Goal: Transaction & Acquisition: Purchase product/service

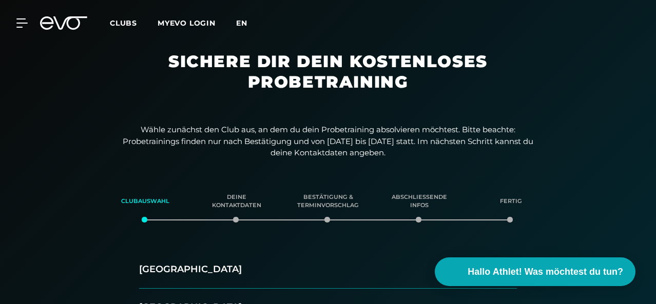
click at [247, 23] on span "en" at bounding box center [241, 22] width 11 height 9
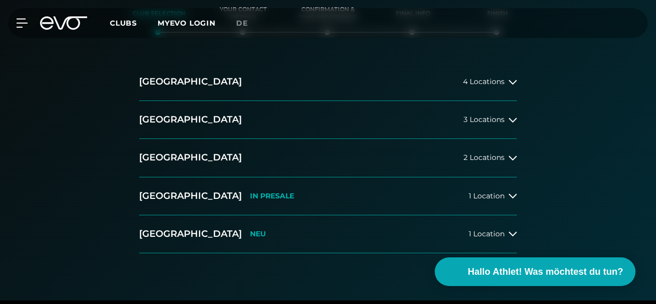
scroll to position [179, 0]
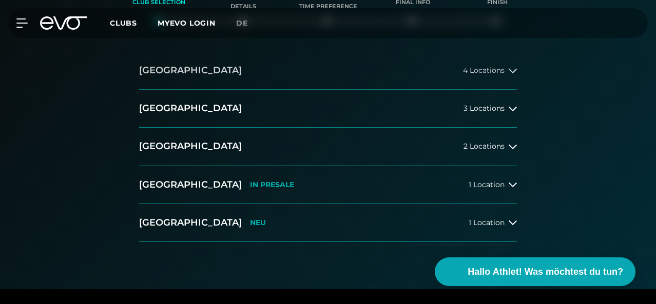
click at [497, 74] on span "4 Locations" at bounding box center [484, 71] width 42 height 8
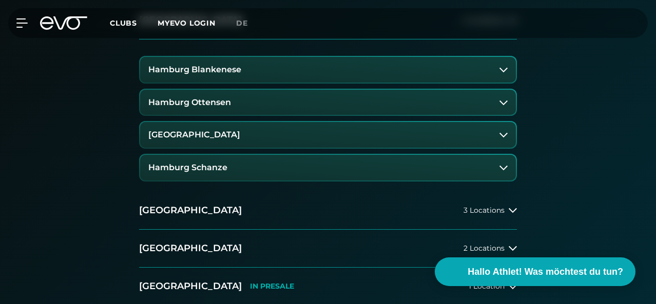
scroll to position [232, 0]
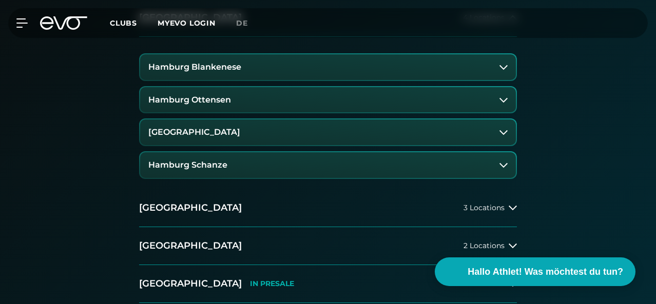
click at [470, 78] on div "Hamburg Blankenese" at bounding box center [328, 67] width 378 height 28
click at [469, 80] on button "Hamburg Blankenese" at bounding box center [328, 67] width 376 height 26
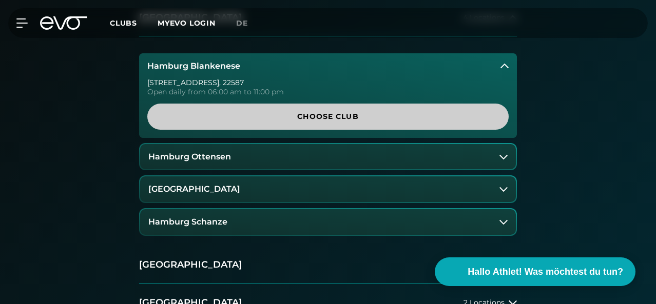
click at [332, 130] on span "Choose Club" at bounding box center [327, 117] width 361 height 26
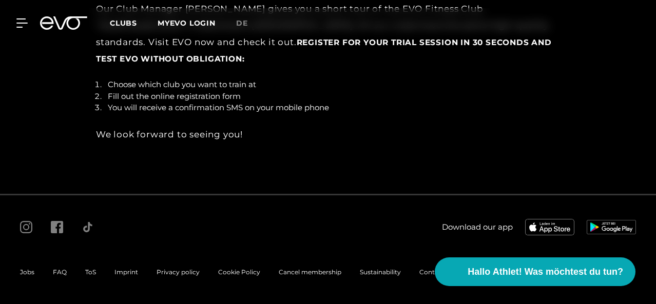
scroll to position [0, 0]
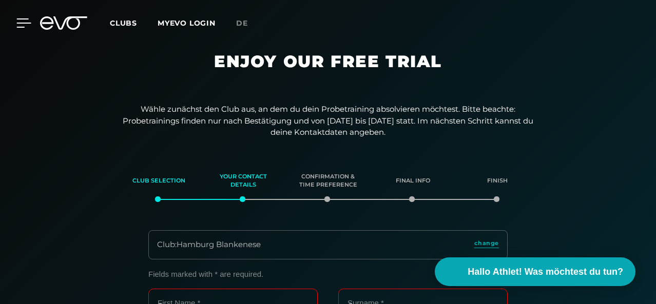
click at [20, 24] on icon at bounding box center [23, 22] width 15 height 9
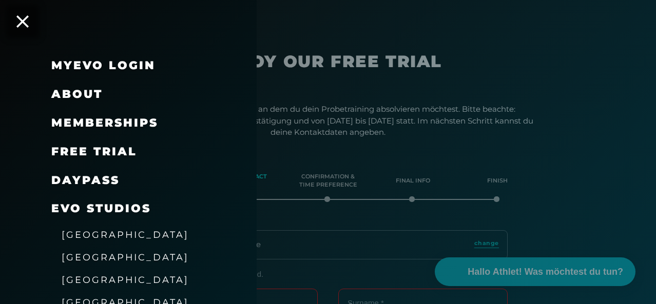
drag, startPoint x: 254, startPoint y: 92, endPoint x: 253, endPoint y: 106, distance: 13.9
click at [253, 106] on div "About" at bounding box center [128, 94] width 257 height 29
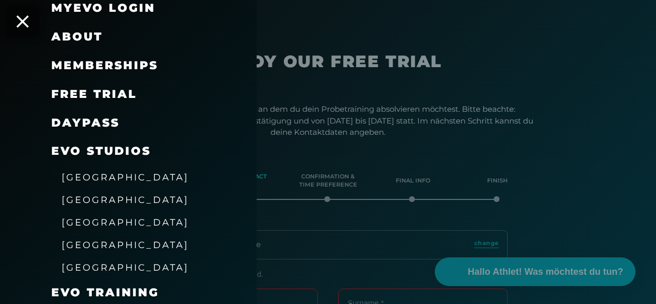
scroll to position [60, 0]
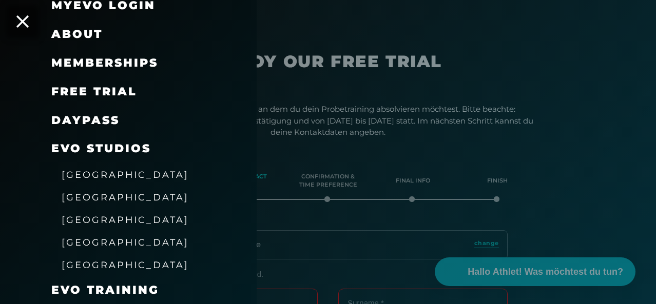
click at [120, 64] on span "Memberships" at bounding box center [104, 63] width 107 height 14
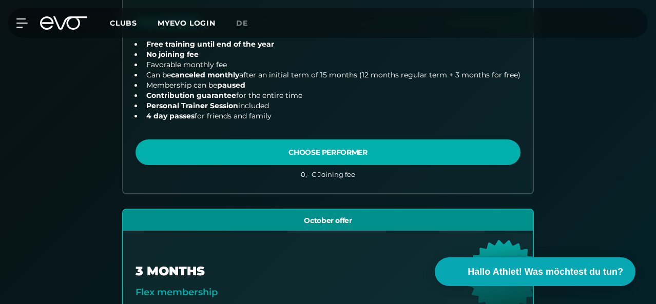
scroll to position [486, 0]
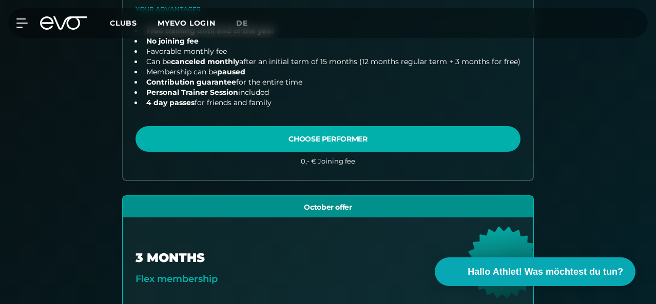
drag, startPoint x: 655, startPoint y: 65, endPoint x: 653, endPoint y: 57, distance: 7.5
click at [653, 57] on div "Find your club 2. Choose your membership 3. Start your Training Club : Hamburg …" at bounding box center [328, 304] width 656 height 1147
click at [655, 68] on div "Find your club 2. Choose your membership 3. Start your Training Club : Hamburg …" at bounding box center [328, 304] width 656 height 1147
click at [633, 62] on div "Find your club 2. Choose your membership 3. Start your Training Club : Hamburg …" at bounding box center [328, 155] width 673 height 848
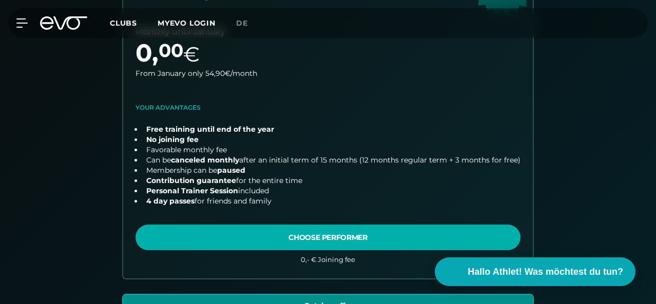
scroll to position [390, 0]
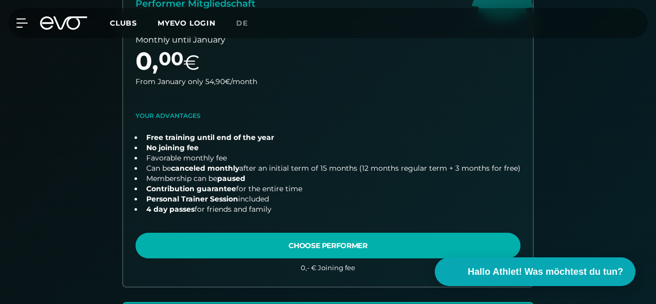
scroll to position [382, 0]
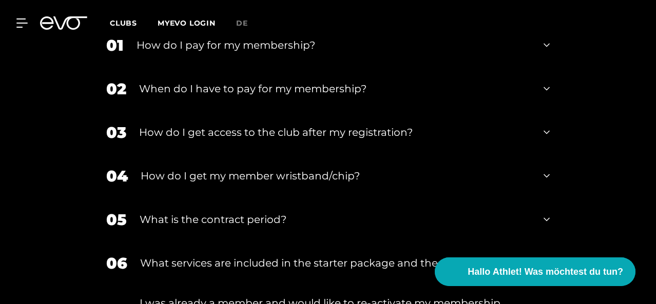
click at [216, 24] on link "MYEVO LOGIN" at bounding box center [187, 22] width 58 height 9
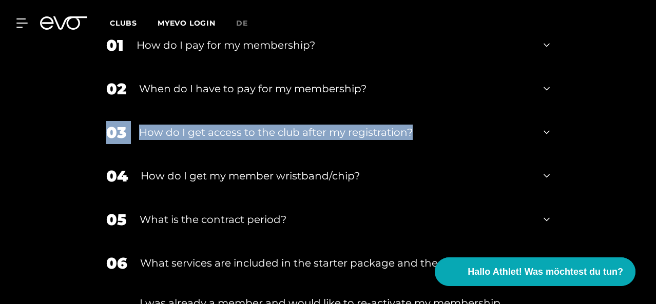
drag, startPoint x: 654, startPoint y: 205, endPoint x: 656, endPoint y: 170, distance: 34.4
click at [656, 170] on div "FAQs 01 How do I pay for my membership? 02 When do I have to pay for my members…" at bounding box center [328, 192] width 656 height 477
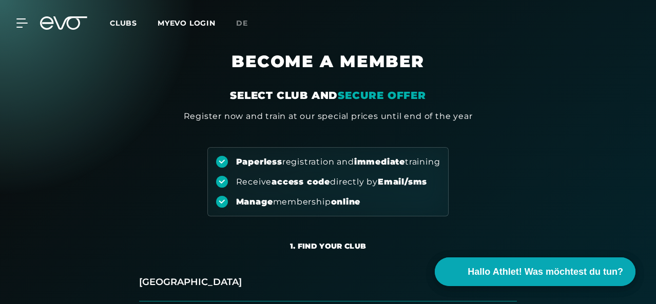
click at [180, 17] on div "Clubs MYEVO LOGIN" at bounding box center [173, 23] width 126 height 12
click at [137, 23] on span "Clubs" at bounding box center [123, 22] width 27 height 9
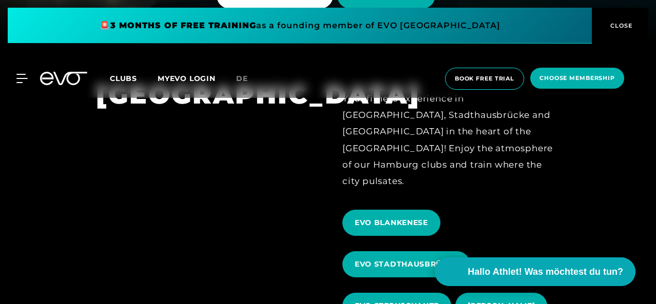
scroll to position [285, 0]
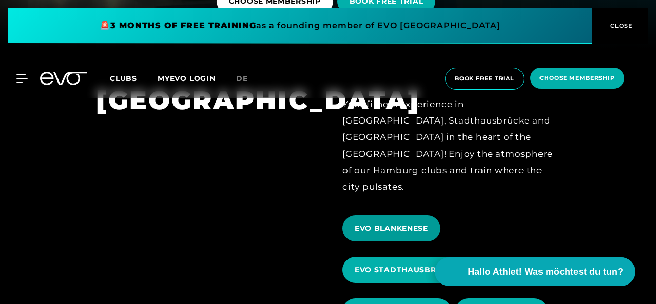
click at [387, 223] on span "EVO BLANKENESE" at bounding box center [391, 228] width 73 height 11
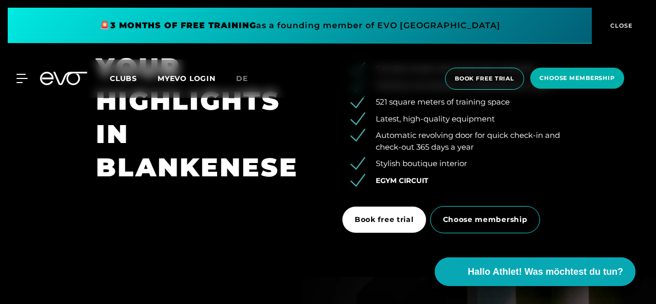
scroll to position [1273, 0]
